Goal: Task Accomplishment & Management: Manage account settings

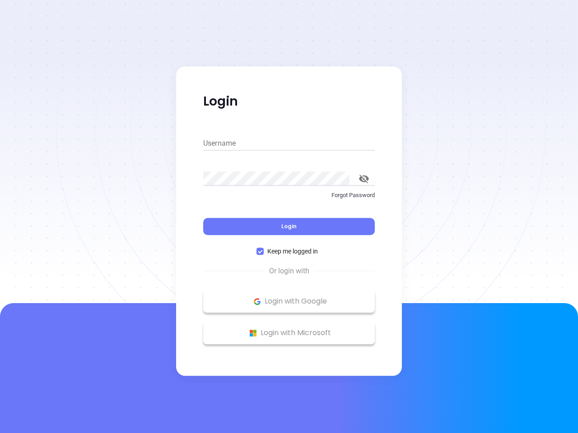
click at [289, 217] on div "Login" at bounding box center [288, 221] width 171 height 28
click at [289, 143] on input "Username" at bounding box center [288, 143] width 171 height 14
click at [364, 179] on icon "toggle password visibility" at bounding box center [364, 179] width 10 height 9
click at [289, 227] on span "Login" at bounding box center [288, 226] width 15 height 8
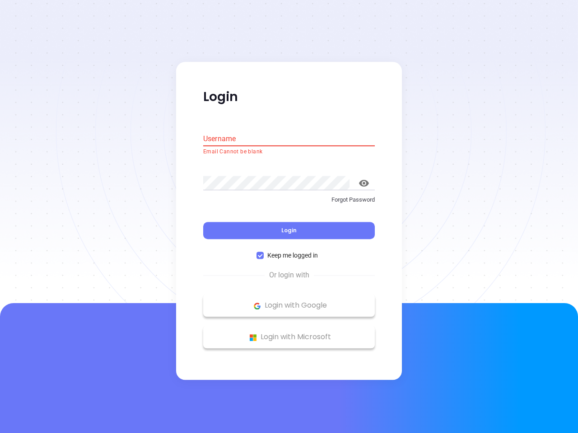
click at [289, 251] on span "Keep me logged in" at bounding box center [293, 256] width 58 height 10
click at [264, 252] on input "Keep me logged in" at bounding box center [259, 255] width 7 height 7
checkbox input "false"
click at [289, 301] on p "Login with Google" at bounding box center [289, 306] width 162 height 14
click at [289, 333] on p "Login with Microsoft" at bounding box center [289, 338] width 162 height 14
